Goal: Task Accomplishment & Management: Manage account settings

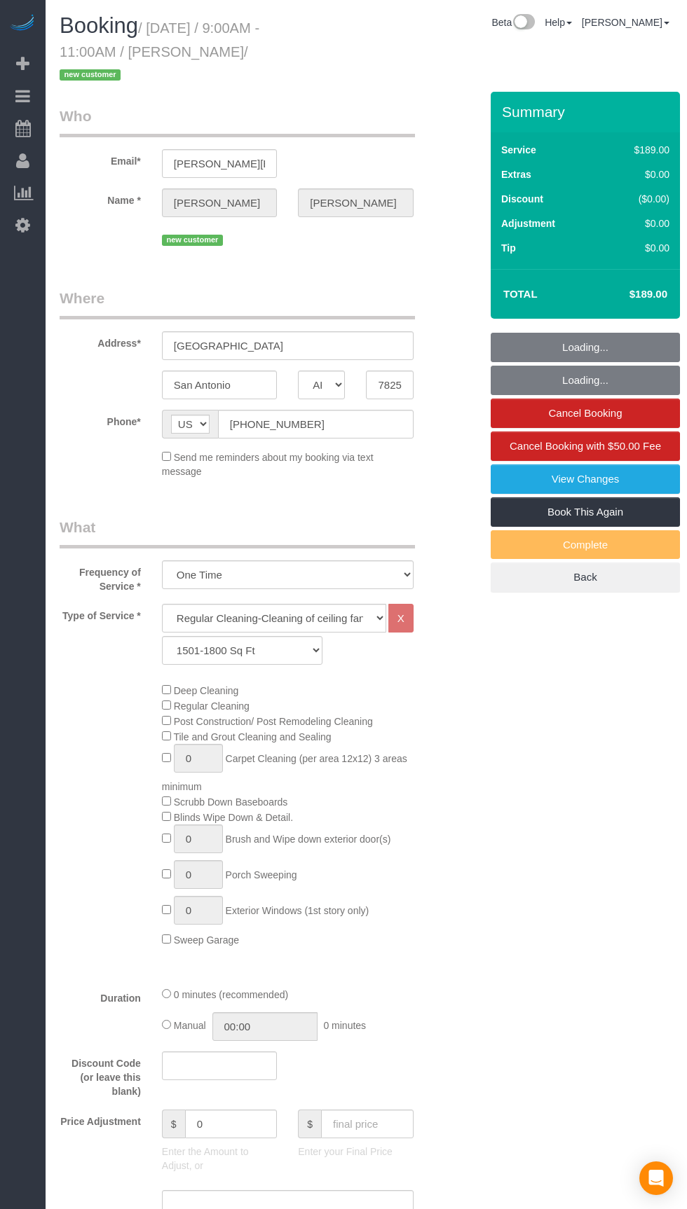
select select "[GEOGRAPHIC_DATA]"
select select "3"
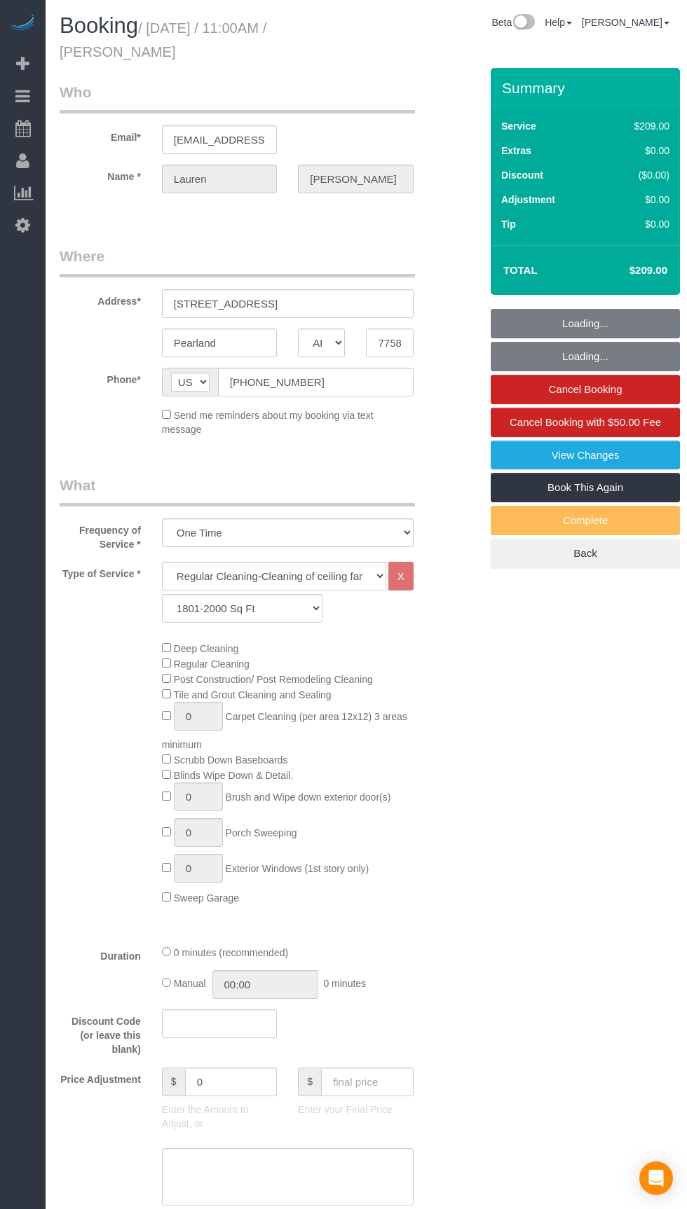
select select "[GEOGRAPHIC_DATA]"
select select "3"
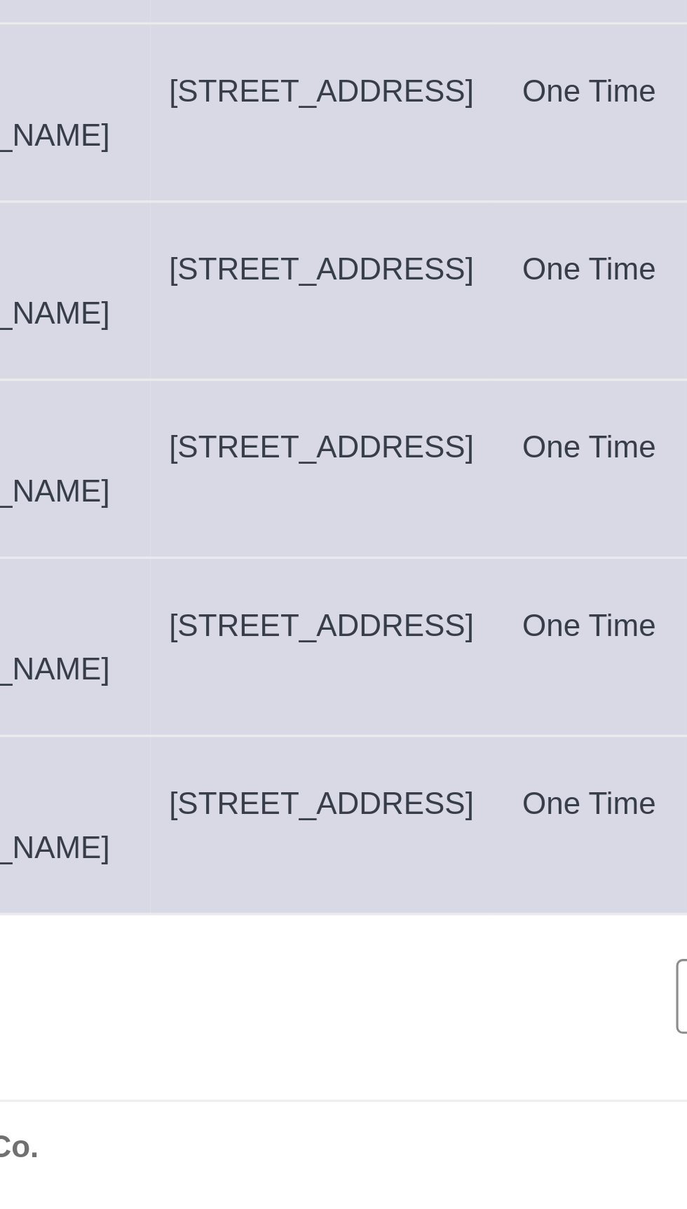
copy span "[STREET_ADDRESS]"
